Goal: Task Accomplishment & Management: Manage account settings

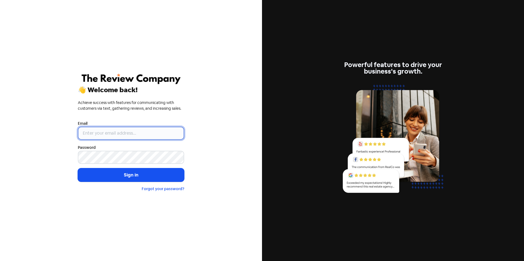
click at [108, 131] on input "email" at bounding box center [131, 133] width 106 height 13
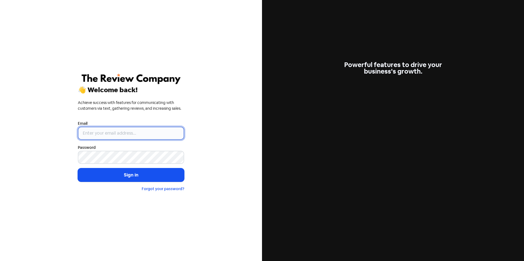
type input "[EMAIL_ADDRESS][DOMAIN_NAME]"
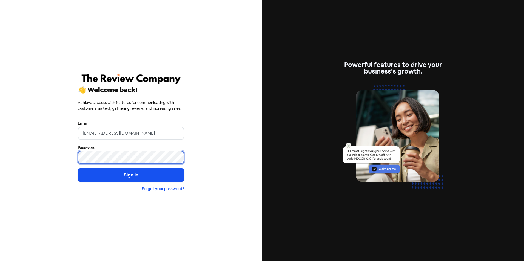
click at [78, 168] on button "Sign in" at bounding box center [131, 175] width 106 height 14
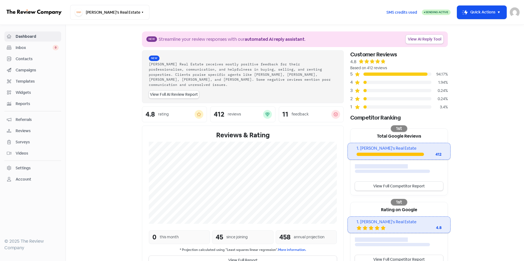
click at [33, 69] on span "Campaigns" at bounding box center [37, 70] width 43 height 6
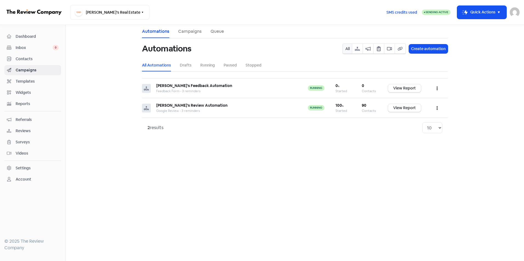
click at [31, 59] on span "Contacts" at bounding box center [37, 59] width 43 height 6
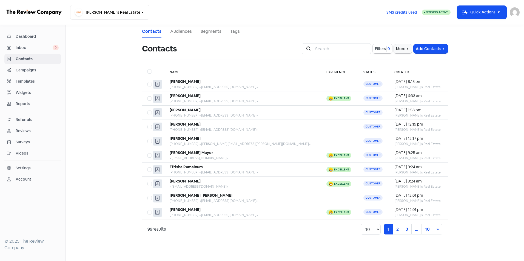
click at [31, 48] on span "Inbox" at bounding box center [34, 48] width 37 height 6
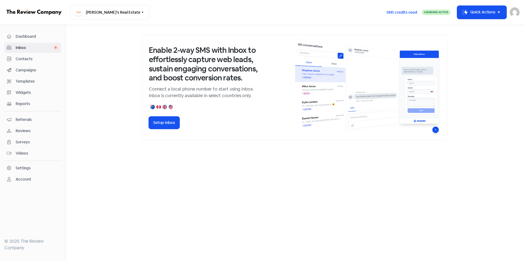
click at [33, 37] on span "Dashboard" at bounding box center [37, 37] width 43 height 6
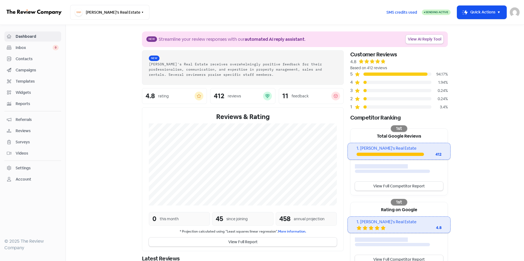
click at [25, 131] on span "Reviews" at bounding box center [37, 131] width 43 height 6
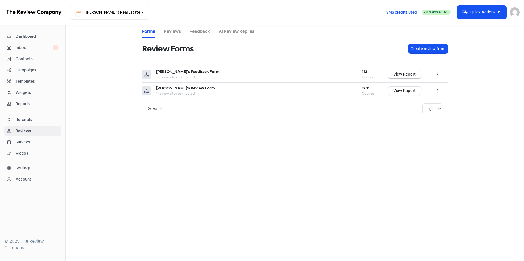
click at [170, 33] on link "Reviews" at bounding box center [172, 31] width 17 height 7
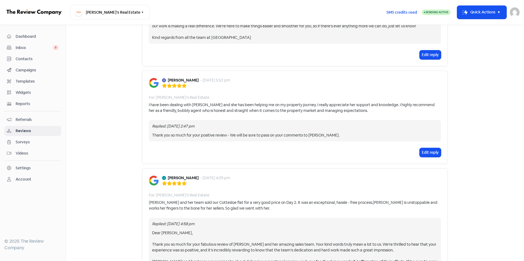
scroll to position [1012, 0]
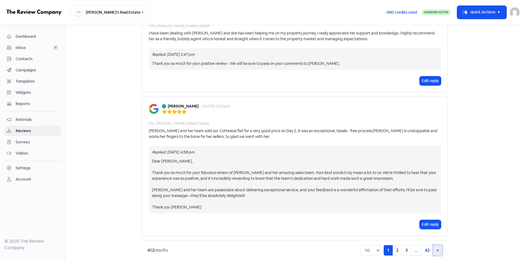
click at [436, 248] on span "»" at bounding box center [437, 251] width 2 height 6
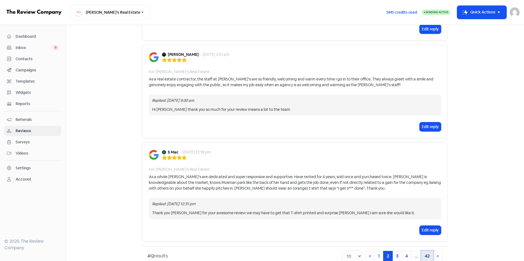
click at [422, 251] on link "42" at bounding box center [427, 256] width 12 height 10
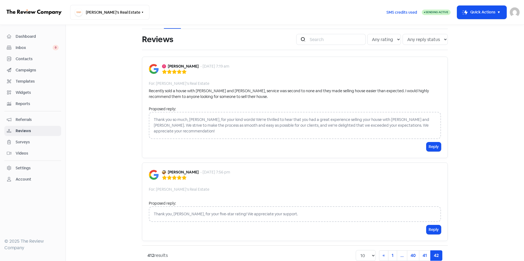
scroll to position [15, 0]
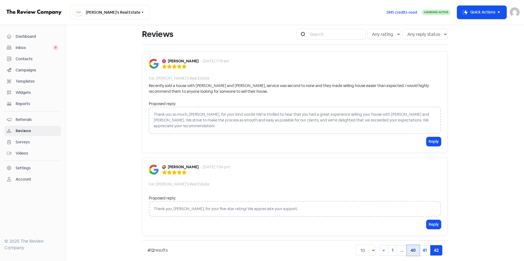
click at [409, 245] on link "40" at bounding box center [413, 250] width 12 height 10
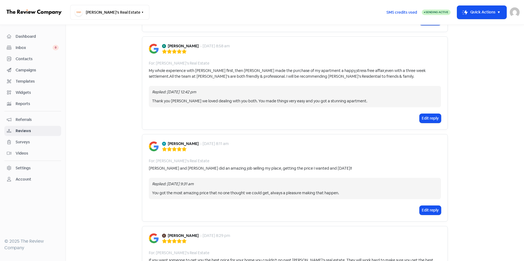
scroll to position [936, 0]
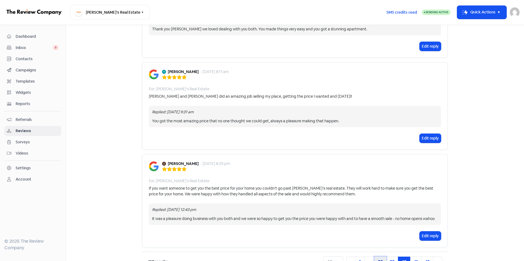
click at [379, 257] on link "38" at bounding box center [380, 262] width 12 height 10
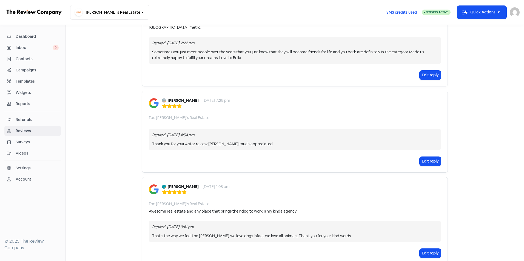
scroll to position [930, 0]
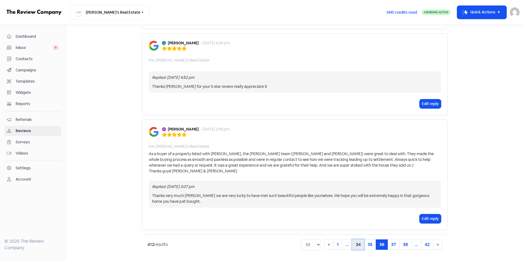
click at [354, 245] on link "34" at bounding box center [358, 245] width 12 height 10
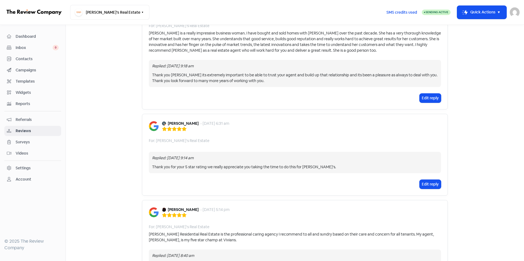
scroll to position [861, 0]
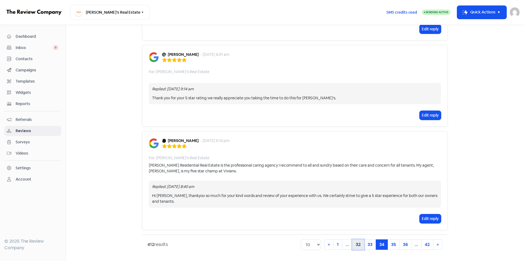
click at [354, 245] on link "32" at bounding box center [358, 245] width 12 height 10
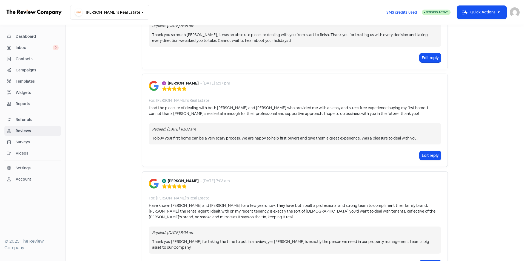
scroll to position [901, 0]
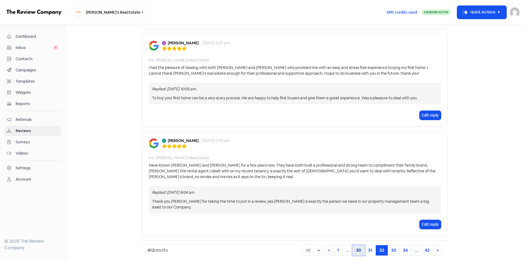
click at [354, 245] on link "30" at bounding box center [358, 250] width 12 height 10
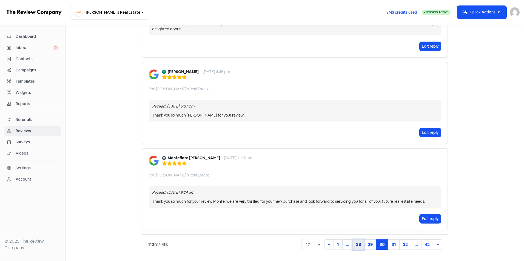
scroll to position [757, 0]
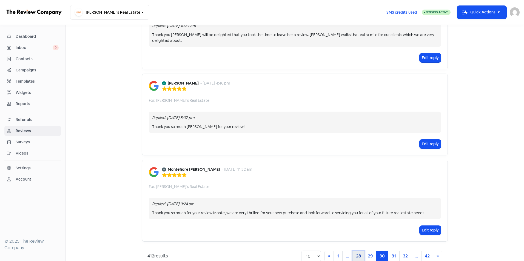
click at [354, 251] on link "28" at bounding box center [358, 256] width 12 height 10
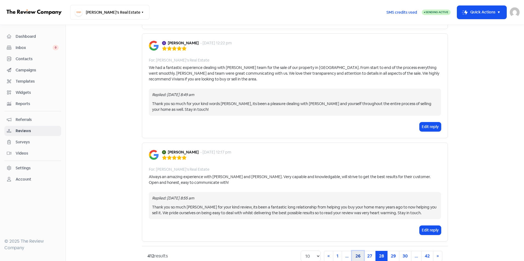
click at [354, 251] on link "26" at bounding box center [358, 256] width 12 height 10
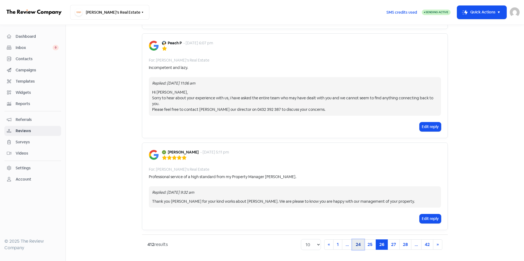
scroll to position [803, 0]
click at [354, 245] on link "24" at bounding box center [358, 245] width 12 height 10
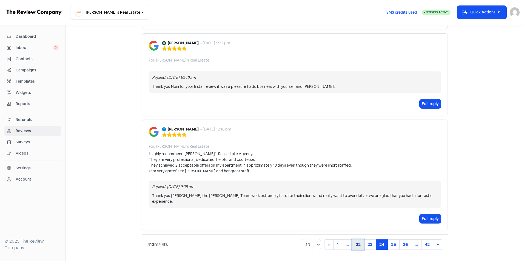
scroll to position [774, 0]
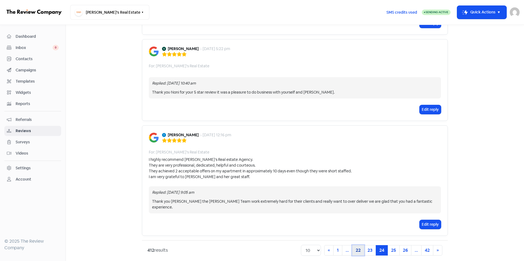
click at [354, 245] on link "22" at bounding box center [358, 250] width 12 height 10
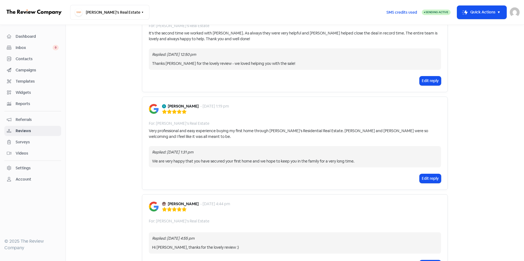
scroll to position [815, 0]
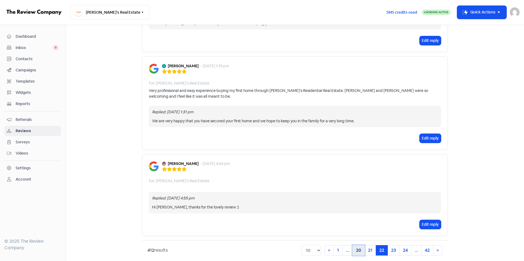
click at [355, 245] on link "20" at bounding box center [358, 250] width 12 height 10
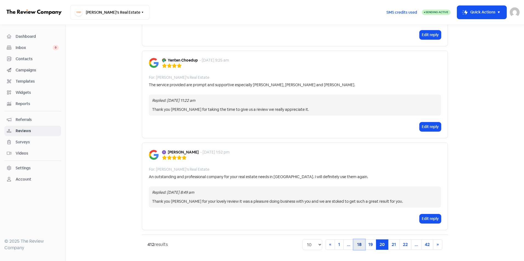
click at [354, 245] on link "18" at bounding box center [359, 245] width 12 height 10
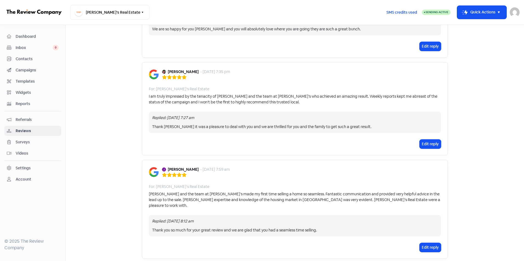
scroll to position [815, 0]
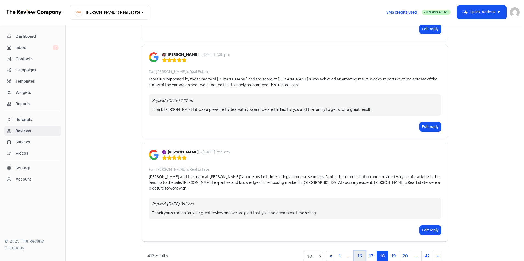
click at [354, 251] on link "16" at bounding box center [360, 256] width 12 height 10
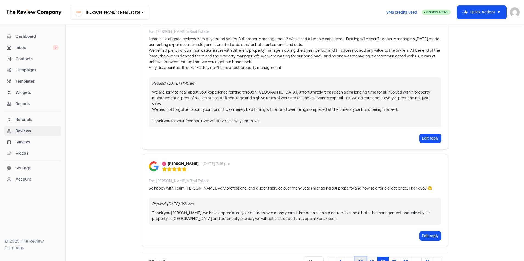
click at [355, 257] on link "14" at bounding box center [361, 262] width 12 height 10
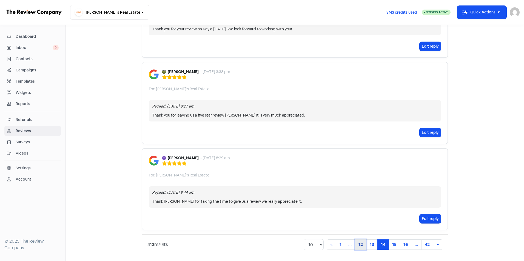
scroll to position [763, 0]
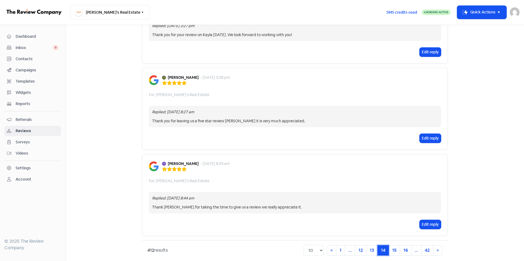
click at [381, 246] on link "14 (current)" at bounding box center [383, 250] width 12 height 10
click at [361, 246] on link "12" at bounding box center [361, 250] width 12 height 10
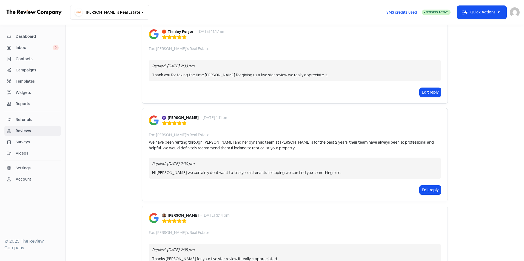
scroll to position [815, 0]
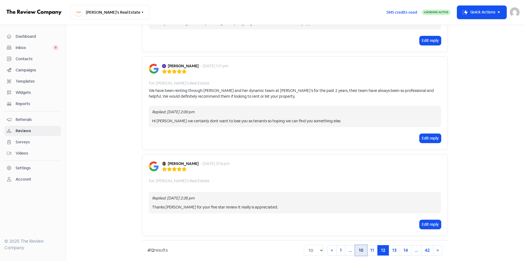
click at [362, 245] on link "10" at bounding box center [361, 250] width 12 height 10
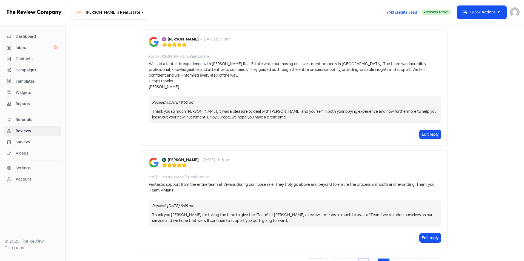
scroll to position [832, 0]
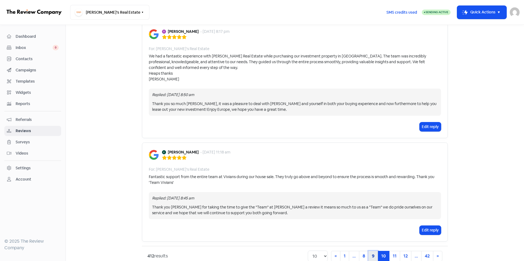
click at [371, 251] on link "9" at bounding box center [373, 256] width 10 height 10
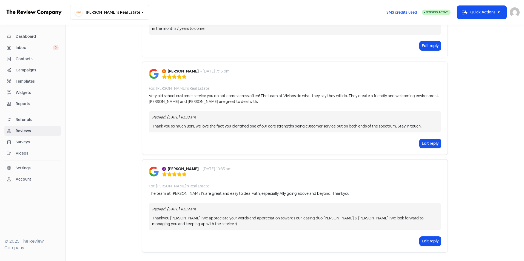
scroll to position [843, 0]
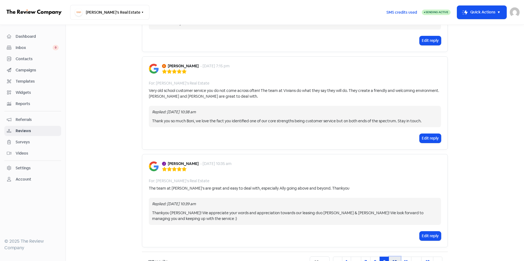
click at [398, 257] on link "10" at bounding box center [395, 262] width 12 height 10
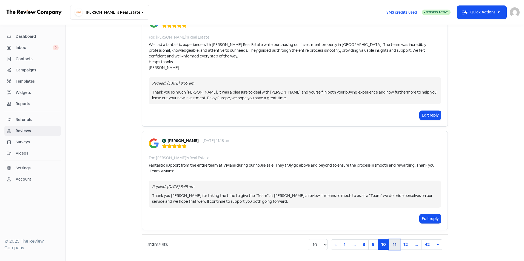
scroll to position [832, 0]
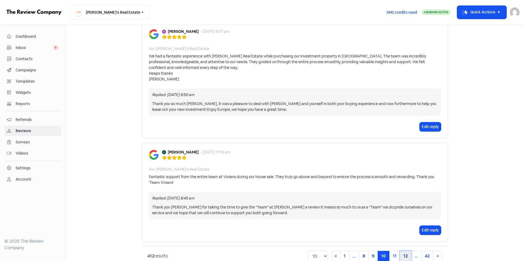
click at [406, 251] on link "12" at bounding box center [406, 256] width 12 height 10
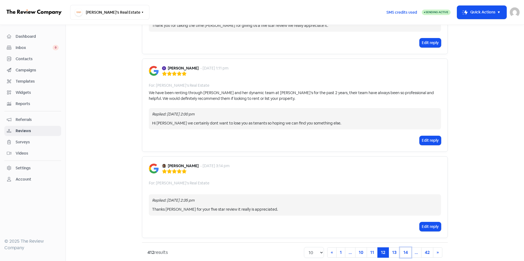
scroll to position [815, 0]
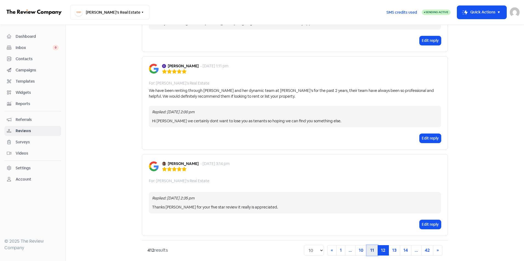
click at [371, 245] on link "11" at bounding box center [371, 250] width 11 height 10
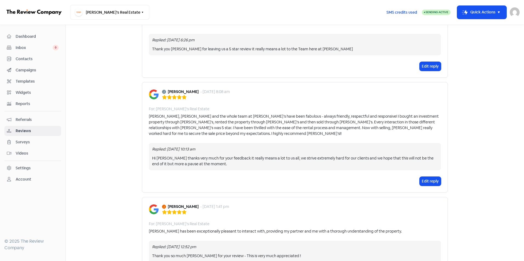
scroll to position [855, 0]
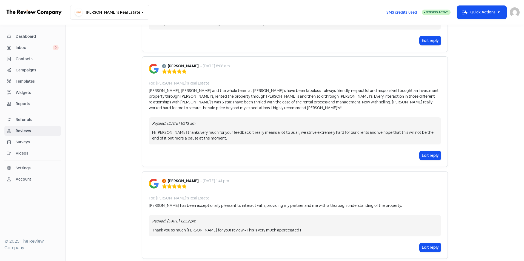
click at [492, 144] on main "Forms Reviews Feedback AI Review Replies Reviews Icon For Search Any rating 5 s…" at bounding box center [295, 143] width 458 height 236
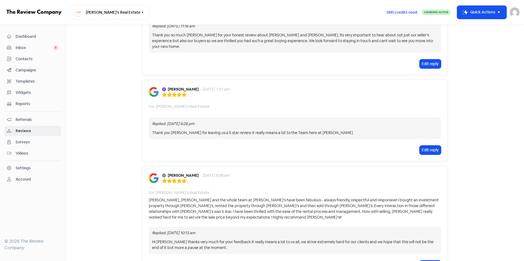
scroll to position [800, 0]
